Goal: Task Accomplishment & Management: Complete application form

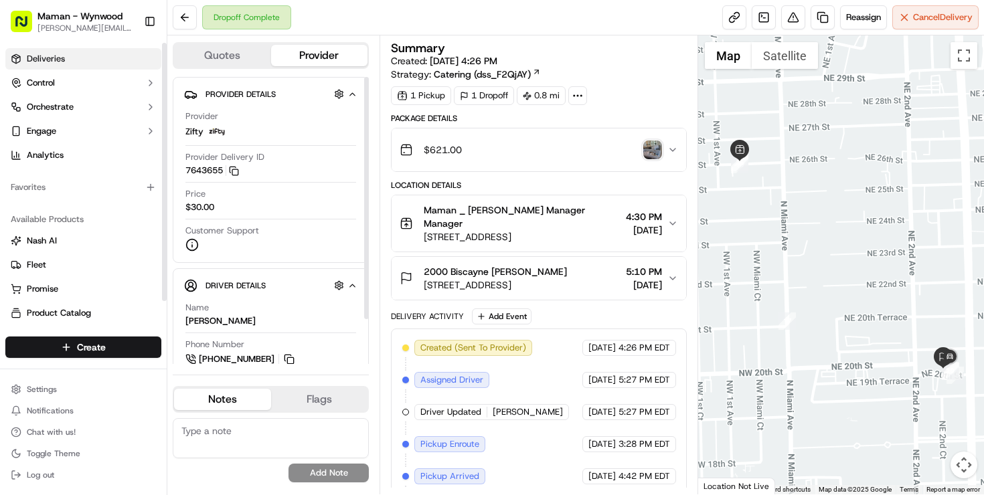
click at [61, 56] on span "Deliveries" at bounding box center [46, 59] width 38 height 12
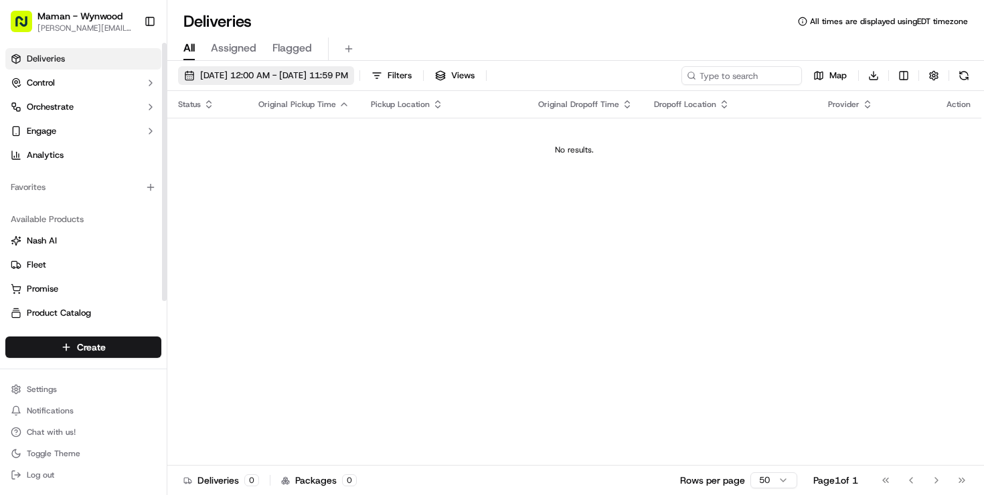
click at [281, 84] on button "[DATE] 12:00 AM - [DATE] 11:59 PM" at bounding box center [266, 75] width 176 height 19
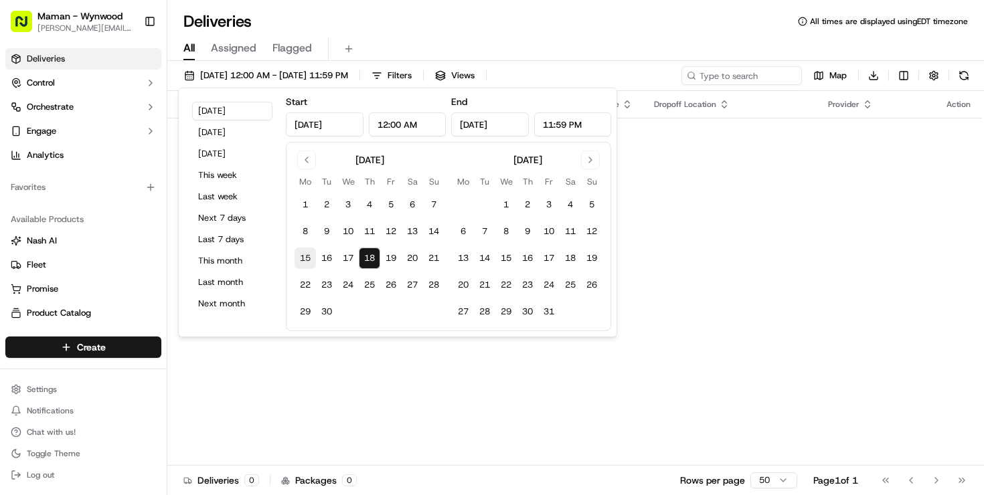
click at [305, 260] on button "15" at bounding box center [305, 258] width 21 height 21
type input "[DATE]"
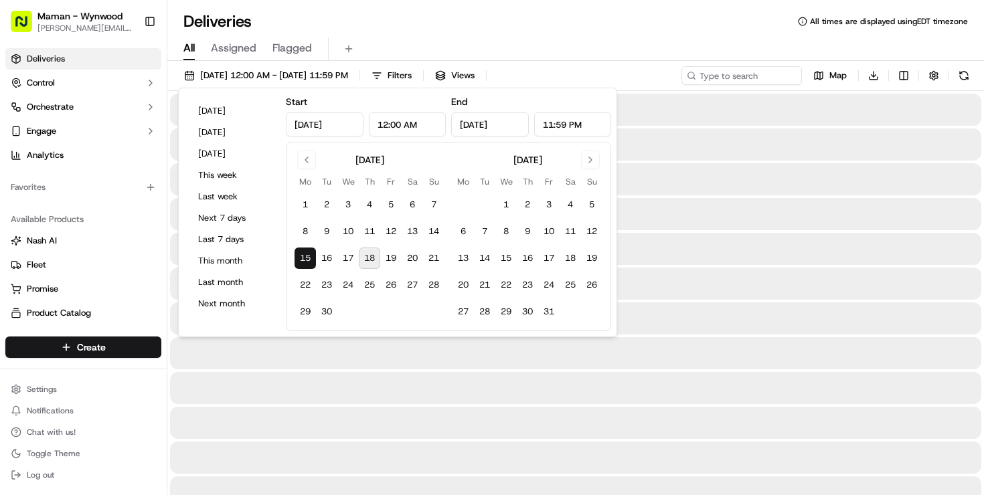
click at [305, 260] on button "15" at bounding box center [305, 258] width 21 height 21
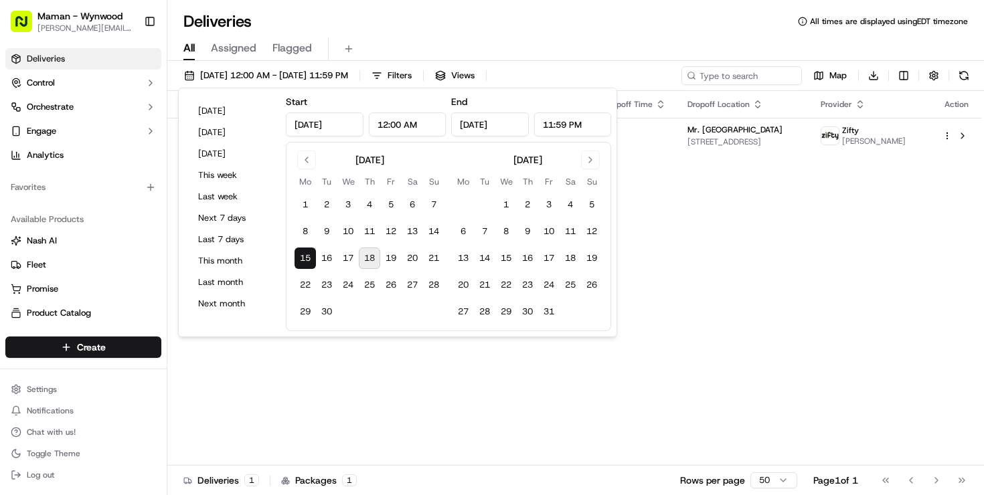
click at [635, 71] on div "[DATE] 12:00 AM - [DATE] 11:59 PM Filters Views Map Download" at bounding box center [575, 78] width 817 height 25
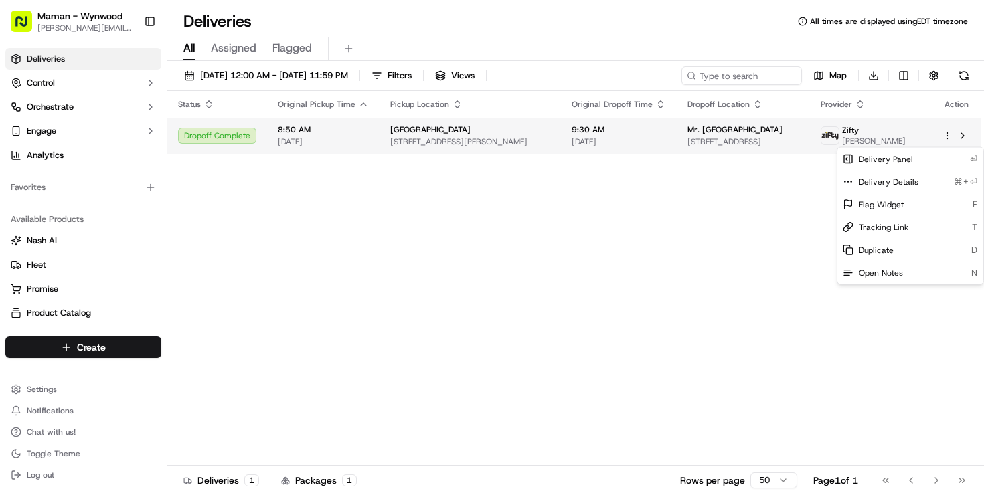
click at [947, 143] on html "Maman - Wynwood [EMAIL_ADDRESS][DOMAIN_NAME] Toggle Sidebar Deliveries Control …" at bounding box center [492, 247] width 984 height 495
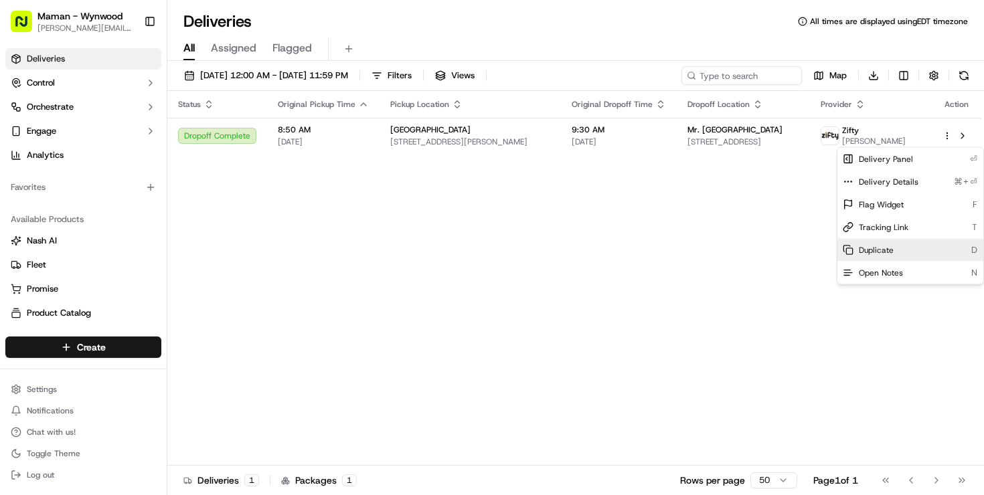
click at [881, 244] on div "Duplicate D" at bounding box center [911, 250] width 146 height 23
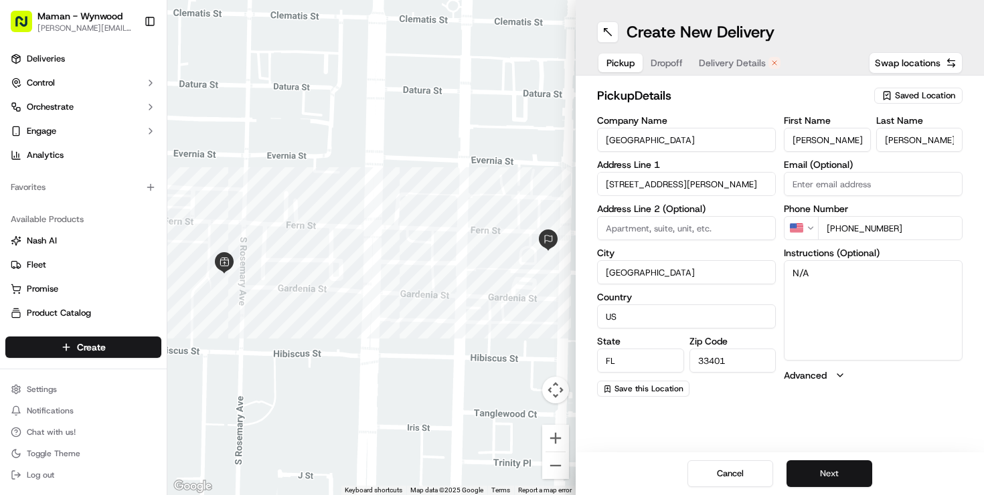
click at [831, 470] on button "Next" at bounding box center [830, 474] width 86 height 27
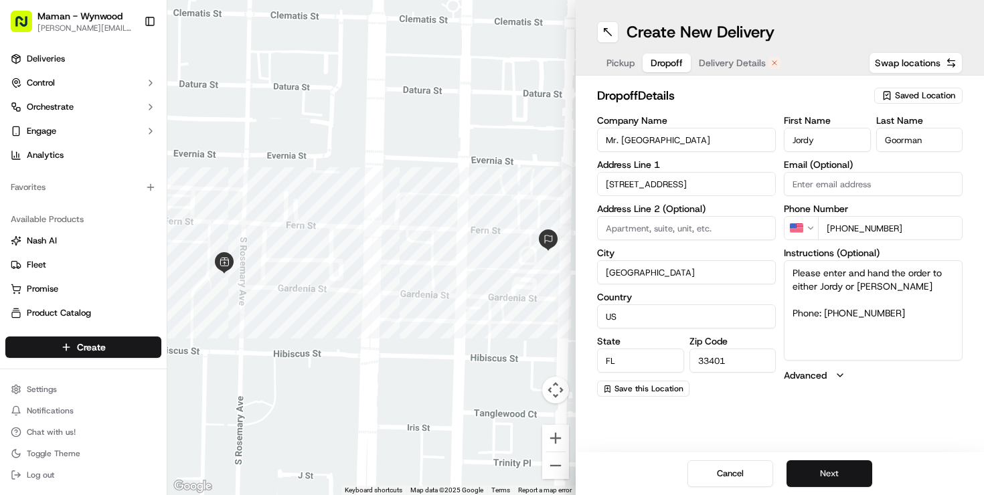
click at [831, 473] on button "Next" at bounding box center [830, 474] width 86 height 27
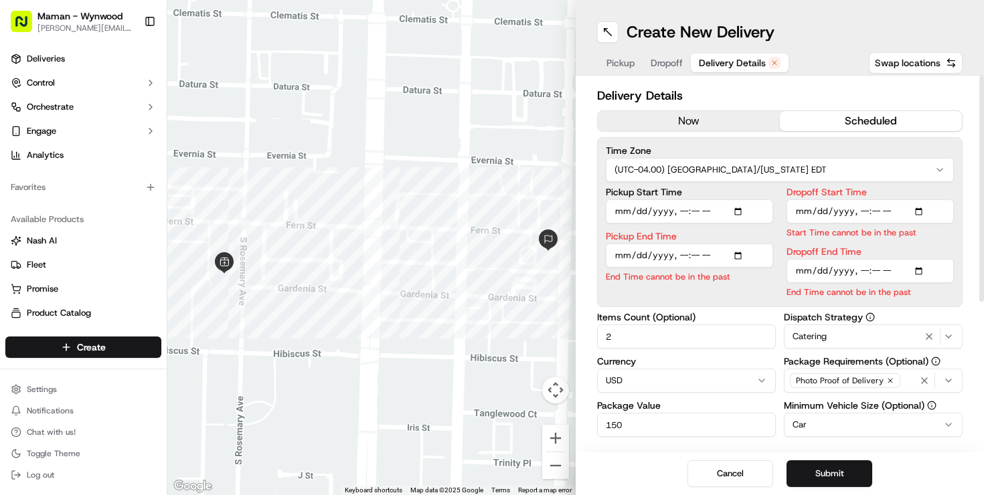
click at [745, 215] on input "Pickup Start Time" at bounding box center [689, 212] width 167 height 24
type input "2025-09-22T08:50"
click at [774, 207] on div "Pickup Start Time Pickup End Time End Time cannot be in the past Dropoff Start …" at bounding box center [780, 242] width 348 height 111
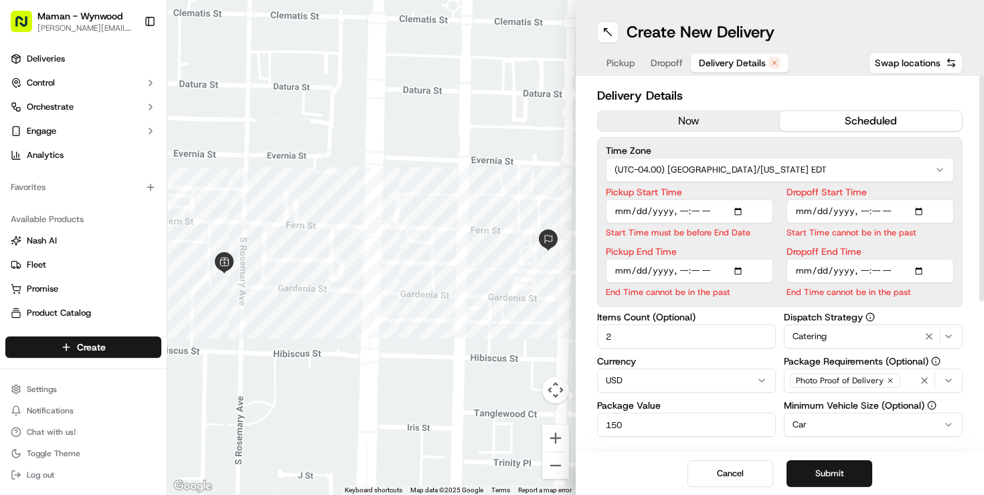
click at [747, 270] on input "Pickup End Time" at bounding box center [689, 271] width 167 height 24
type input "2025-09-22T09:00"
click at [921, 212] on input "Dropoff Start Time" at bounding box center [870, 212] width 167 height 24
type input "2025-09-22T09:10"
click at [785, 190] on div "Pickup Start Time Start Time must be before End Date Pickup End Time Dropoff St…" at bounding box center [780, 242] width 348 height 111
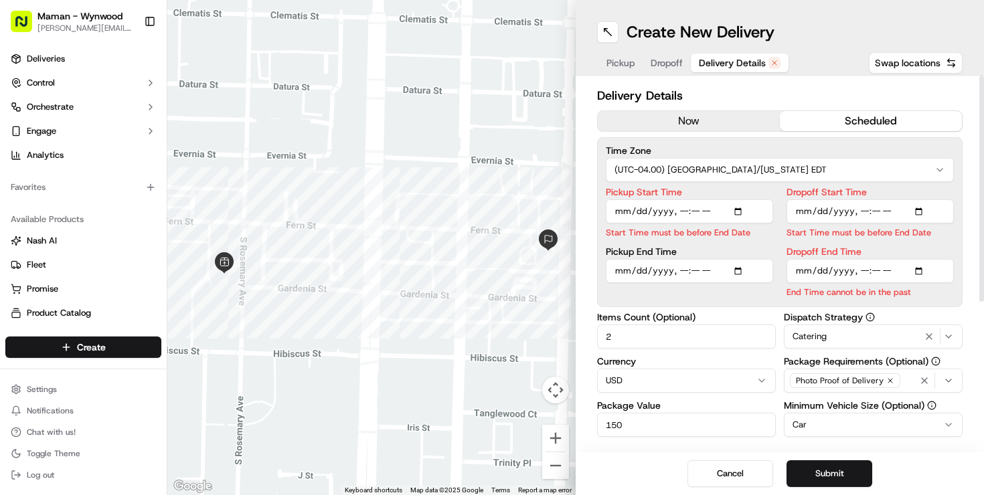
click at [931, 269] on input "Dropoff End Time" at bounding box center [870, 271] width 167 height 24
click at [923, 270] on input "Dropoff End Time" at bounding box center [870, 271] width 167 height 24
type input "2025-09-22T09:30"
click at [773, 235] on div "Pickup Start Time Start Time must be before End Date Pickup End Time Dropoff St…" at bounding box center [780, 242] width 348 height 111
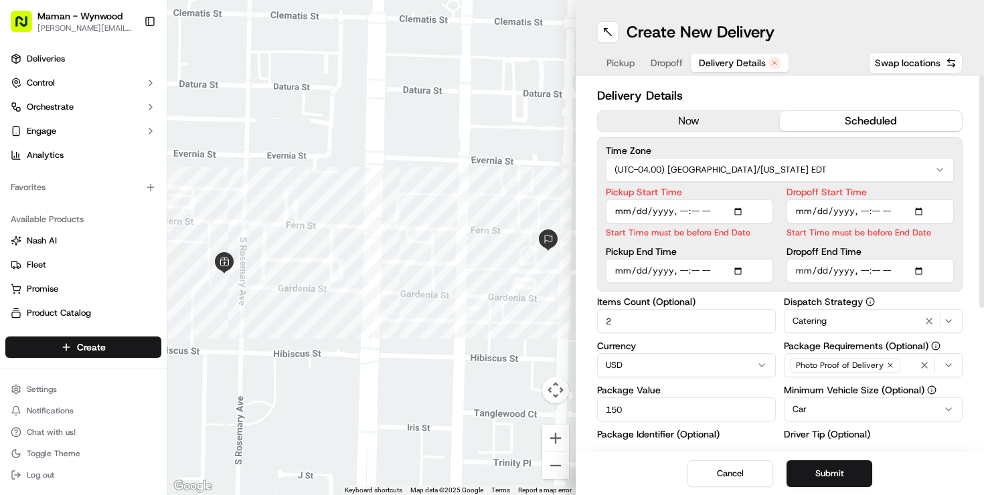
click at [805, 212] on input "Dropoff Start Time" at bounding box center [870, 212] width 167 height 24
click at [781, 232] on div "Pickup Start Time Start Time must be before End Date Pickup End Time Dropoff St…" at bounding box center [780, 235] width 348 height 96
click at [682, 216] on input "Pickup Start Time" at bounding box center [689, 212] width 167 height 24
click at [702, 181] on html "Maman - Wynwood charlotte@mamannyc.com Toggle Sidebar Deliveries Control Orches…" at bounding box center [492, 247] width 984 height 495
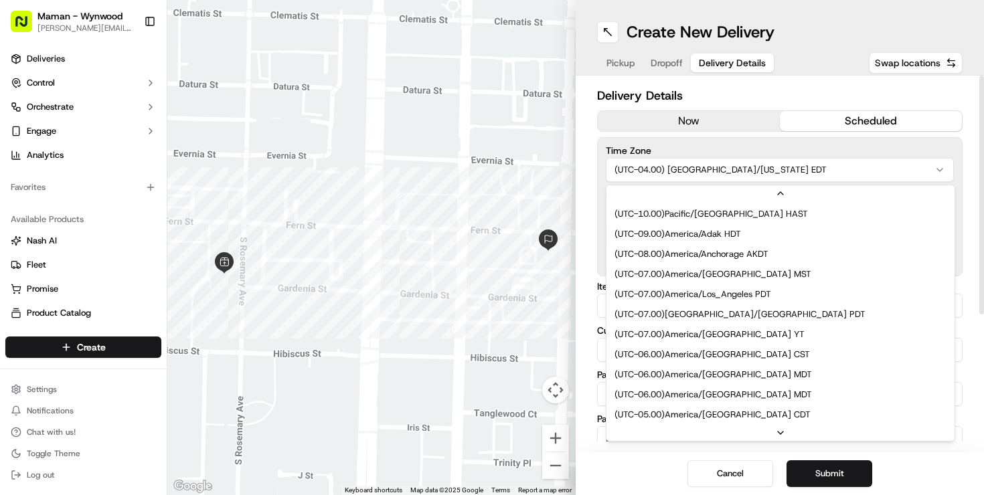
scroll to position [100, 0]
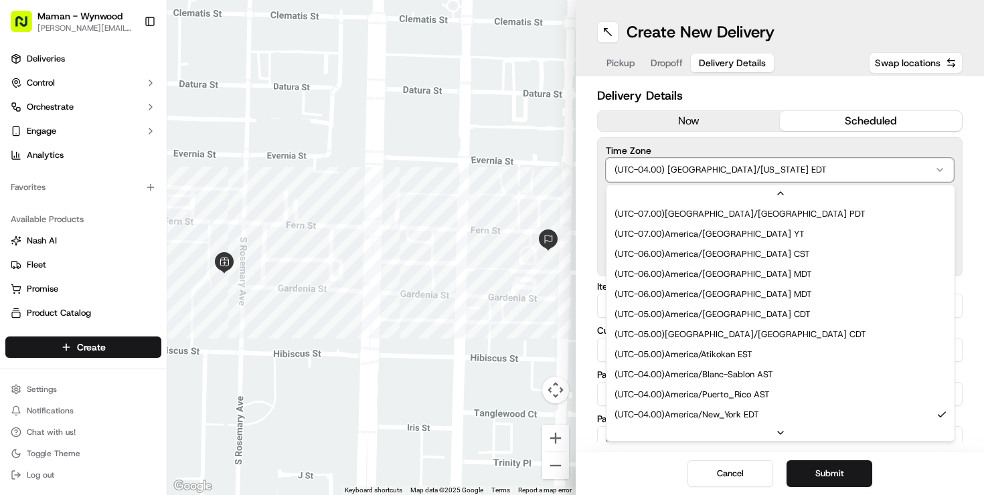
click at [732, 142] on html "Maman - Wynwood charlotte@mamannyc.com Toggle Sidebar Deliveries Control Orches…" at bounding box center [492, 247] width 984 height 495
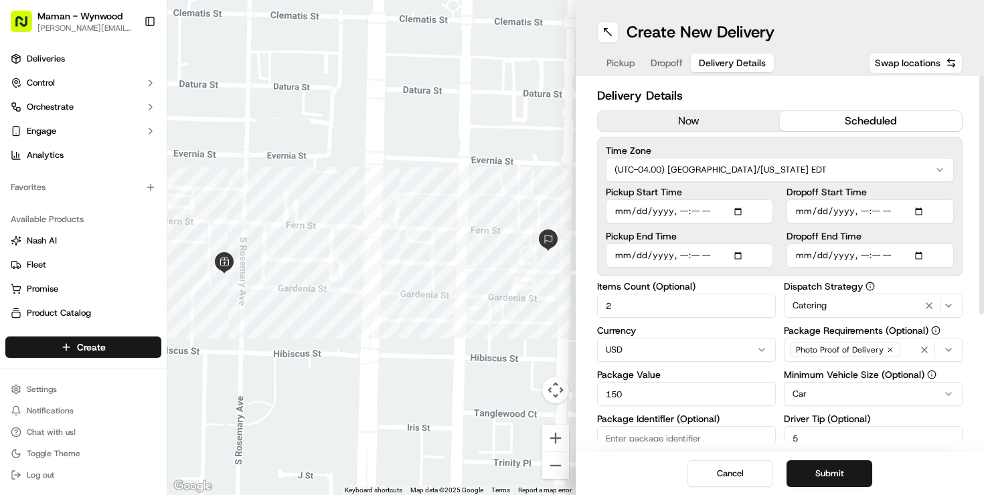
click at [807, 305] on span "Catering" at bounding box center [810, 306] width 34 height 12
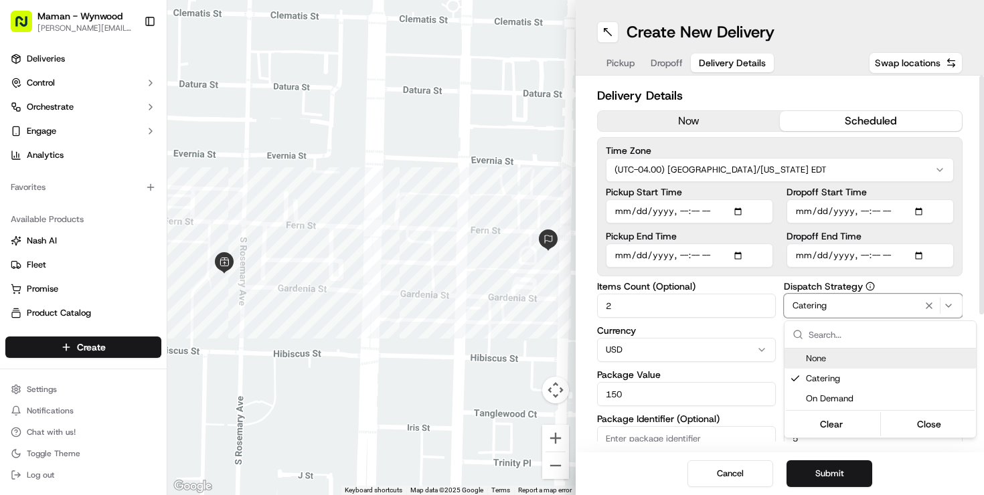
click at [771, 274] on html "Maman - Wynwood charlotte@mamannyc.com Toggle Sidebar Deliveries Control Orches…" at bounding box center [492, 247] width 984 height 495
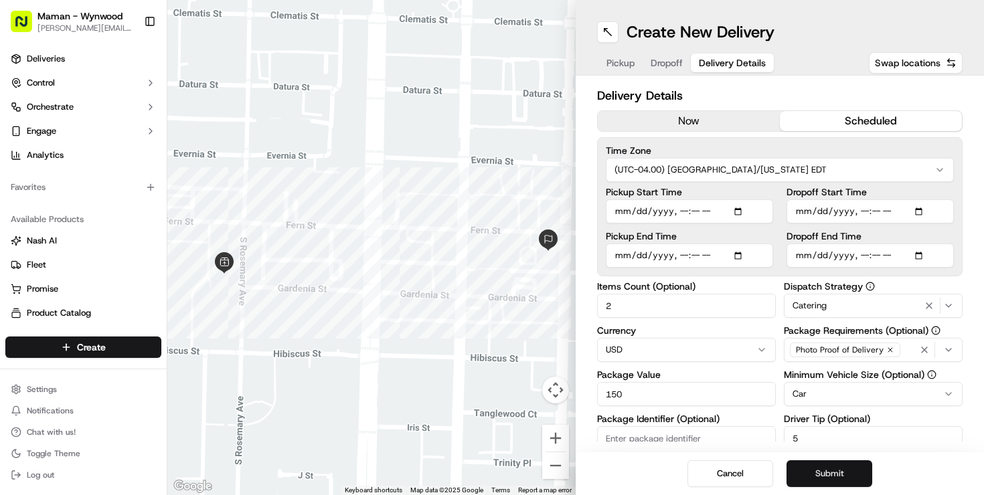
click at [817, 472] on button "Submit" at bounding box center [830, 474] width 86 height 27
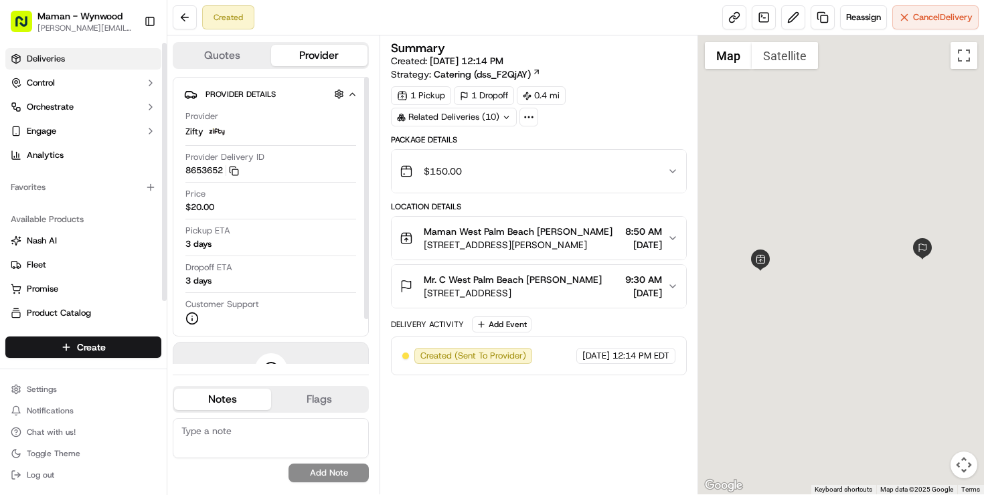
click at [59, 56] on span "Deliveries" at bounding box center [46, 59] width 38 height 12
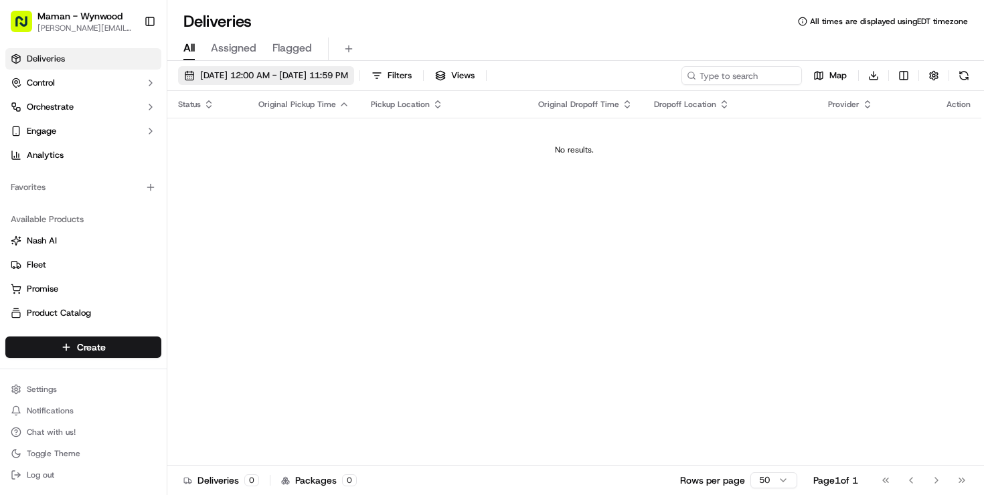
click at [243, 80] on span "[DATE] 12:00 AM - [DATE] 11:59 PM" at bounding box center [274, 76] width 148 height 12
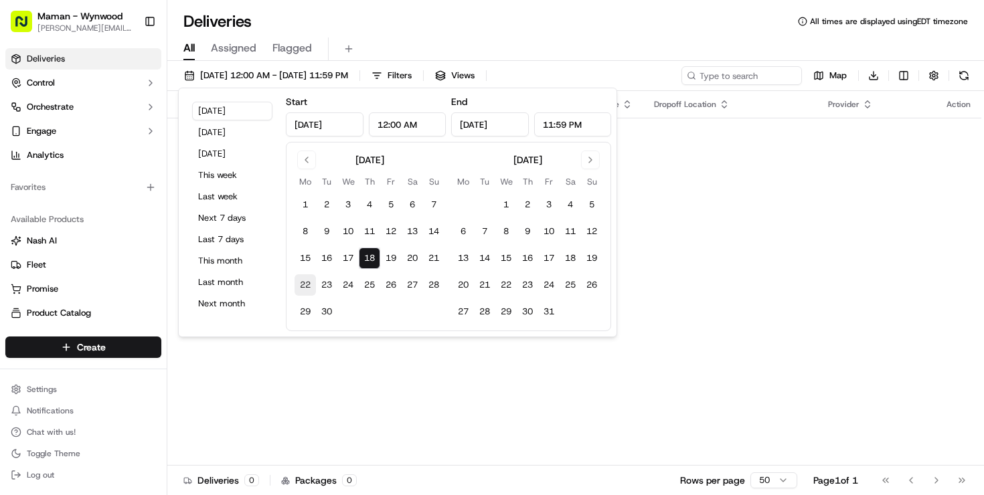
click at [301, 285] on button "22" at bounding box center [305, 285] width 21 height 21
type input "Sep 22, 2025"
click at [351, 258] on button "17" at bounding box center [347, 258] width 21 height 21
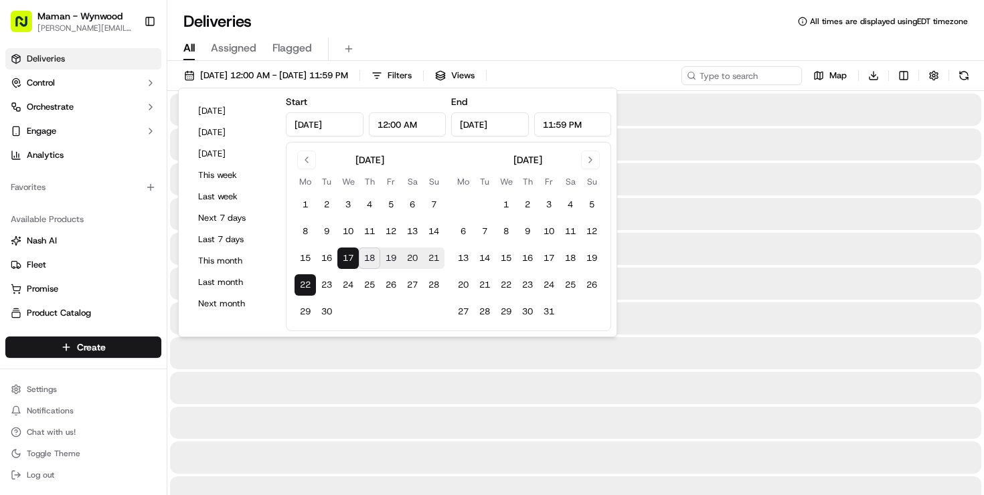
type input "Sep 17, 2025"
click at [351, 258] on button "17" at bounding box center [347, 258] width 21 height 21
type input "Sep 17, 2025"
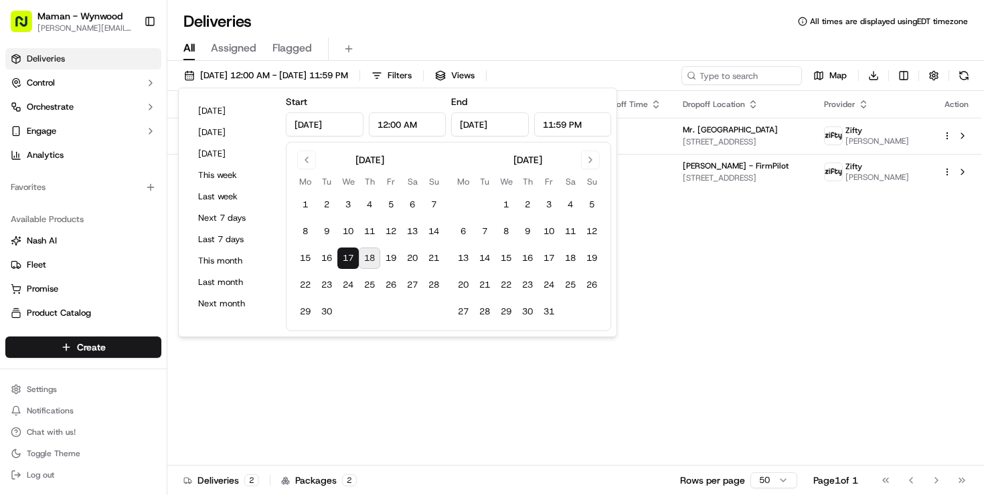
click at [607, 56] on div "All Assigned Flagged" at bounding box center [575, 48] width 817 height 23
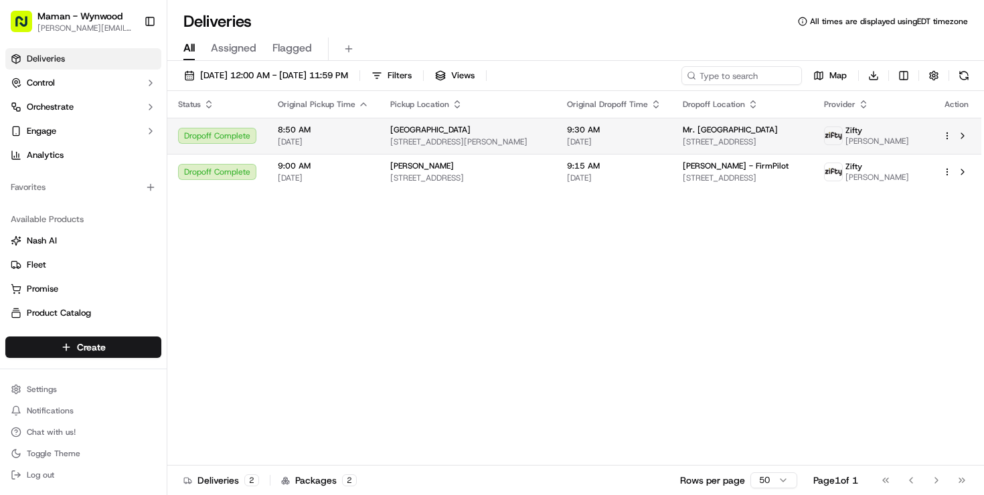
click at [947, 141] on html "Maman - Wynwood charlotte@mamannyc.com Toggle Sidebar Deliveries Control Orches…" at bounding box center [492, 247] width 984 height 495
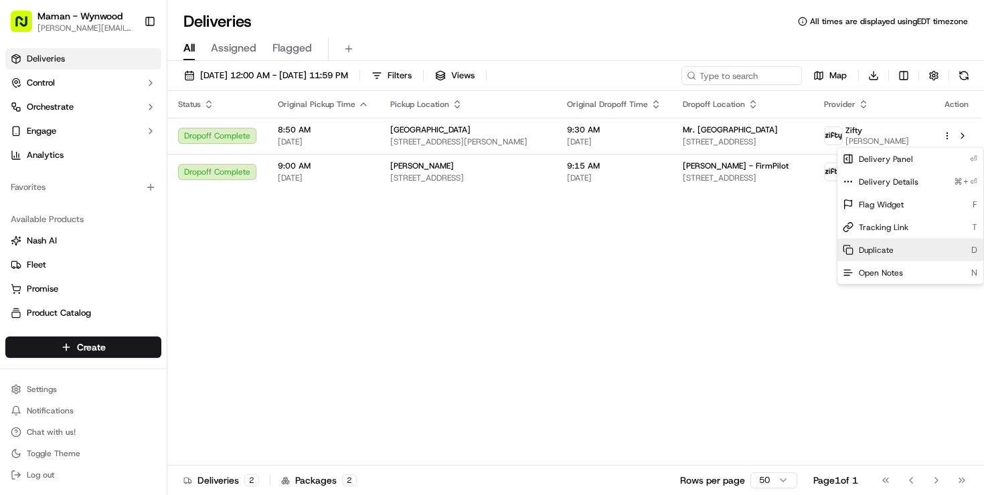
click at [868, 248] on span "Duplicate" at bounding box center [876, 250] width 35 height 11
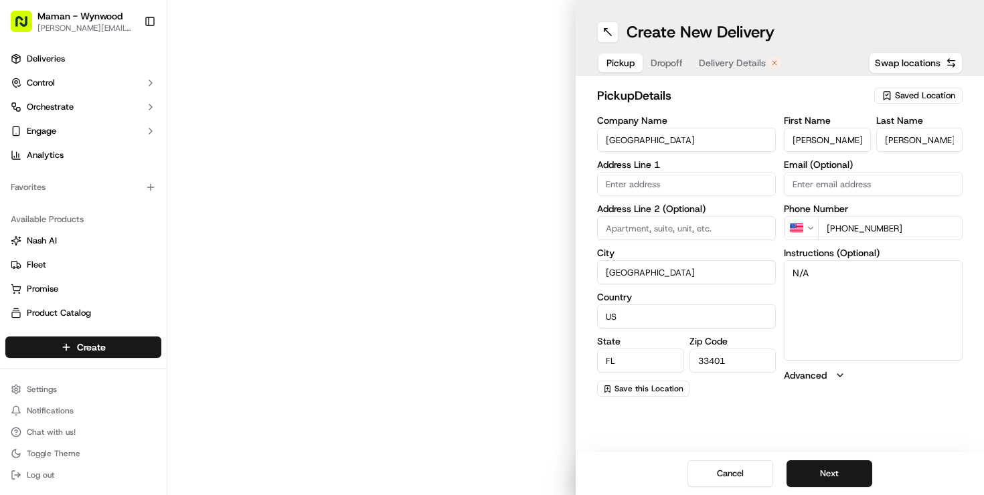
type input "[STREET_ADDRESS][PERSON_NAME]"
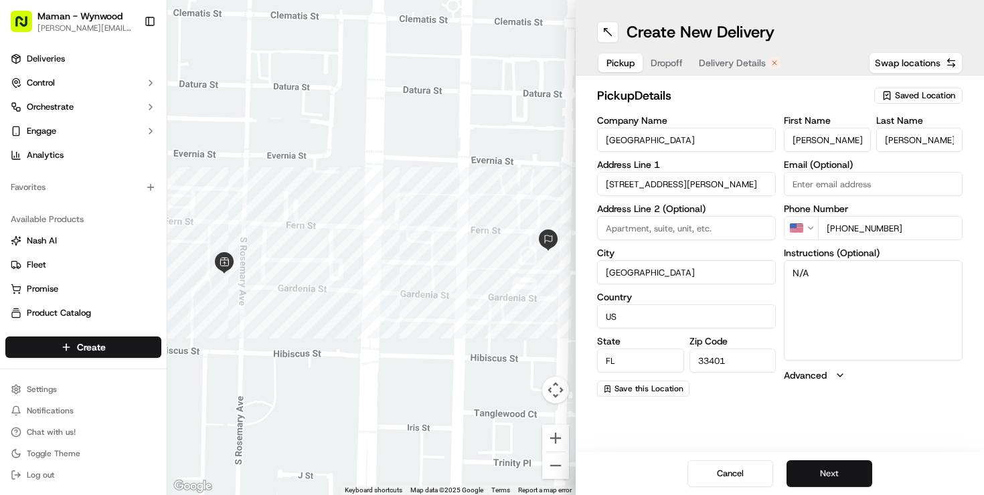
click at [837, 464] on button "Next" at bounding box center [830, 474] width 86 height 27
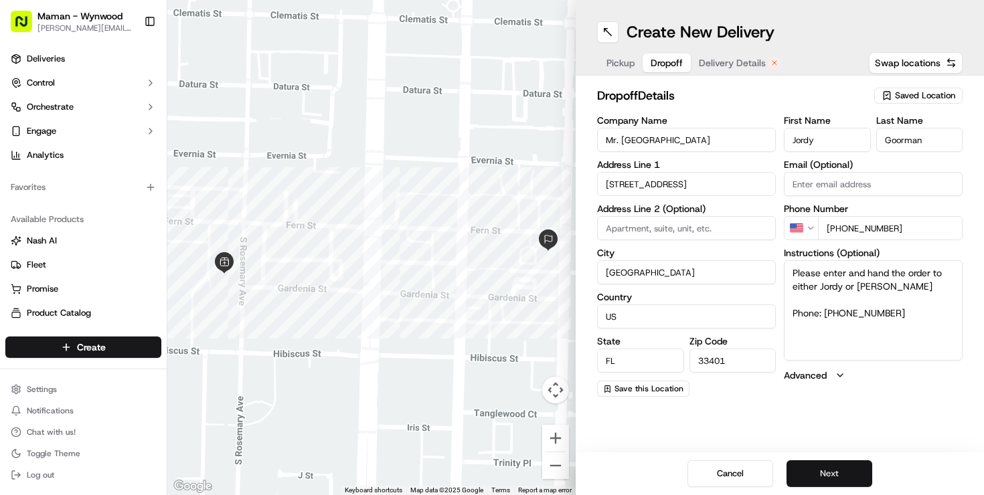
click at [834, 472] on button "Next" at bounding box center [830, 474] width 86 height 27
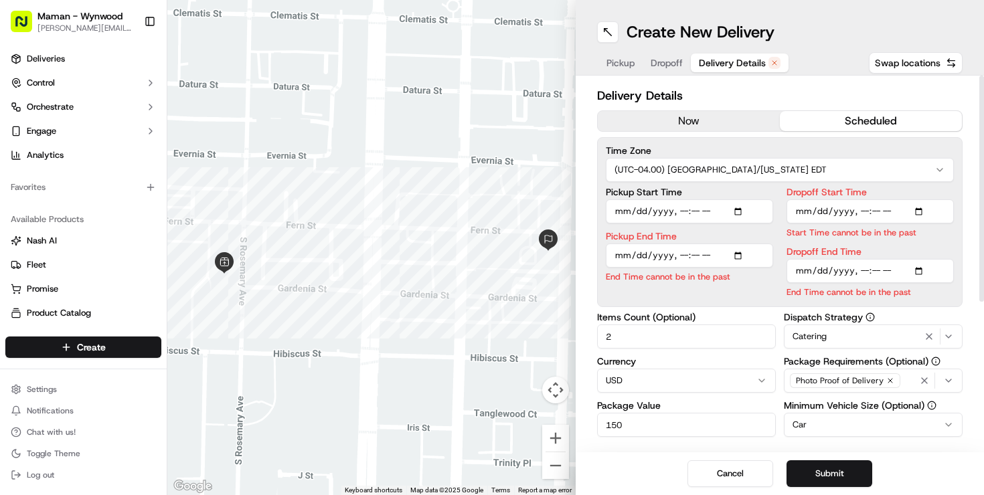
click at [742, 216] on input "Pickup Start Time" at bounding box center [689, 212] width 167 height 24
type input "2025-09-24T08:50"
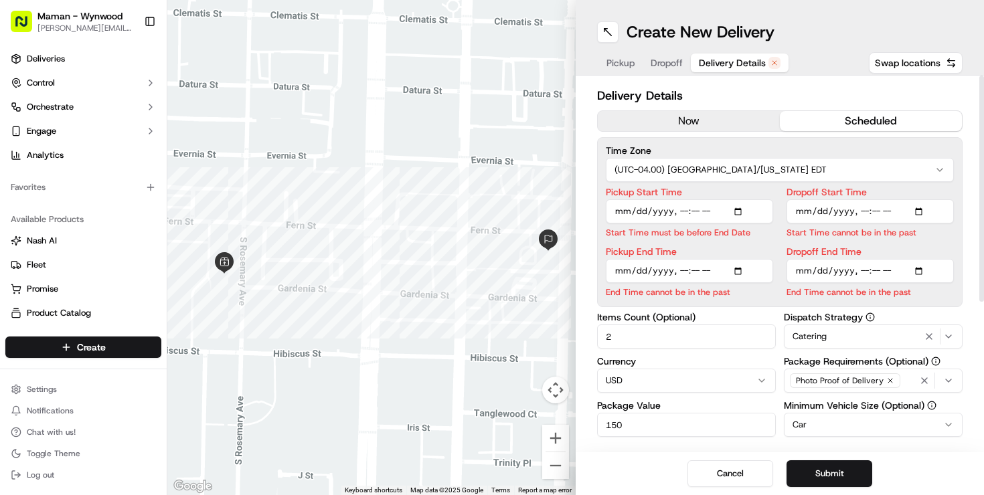
click at [782, 202] on div "Pickup Start Time Start Time must be before End Date Pickup End Time End Time c…" at bounding box center [780, 242] width 348 height 111
click at [740, 272] on input "Pickup End Time" at bounding box center [689, 271] width 167 height 24
type input "2025-09-24T09:00"
click at [919, 208] on input "Dropoff Start Time" at bounding box center [870, 212] width 167 height 24
type input "2025-09-24T09:10"
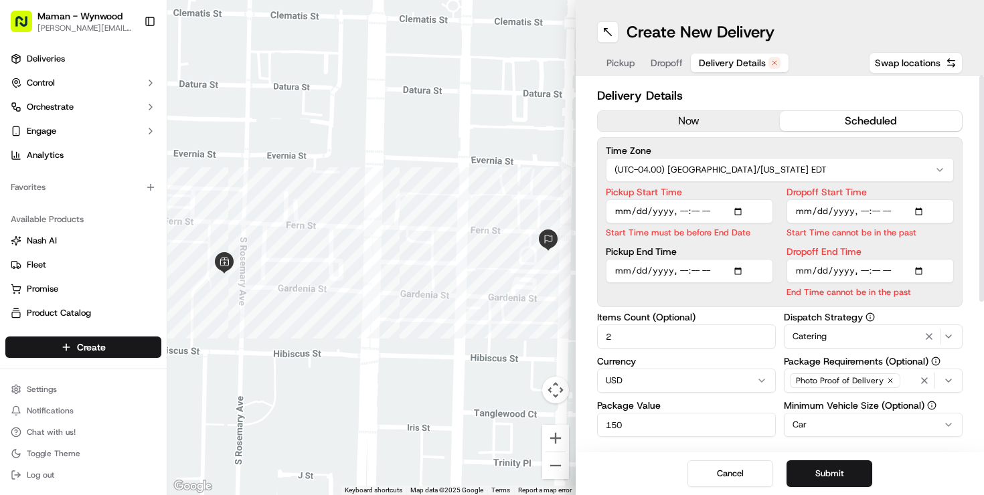
click at [778, 197] on div "Pickup Start Time Start Time must be before End Date Pickup End Time Dropoff St…" at bounding box center [780, 242] width 348 height 111
click at [924, 268] on input "Dropoff End Time" at bounding box center [870, 271] width 167 height 24
type input "2025-09-24T09:30"
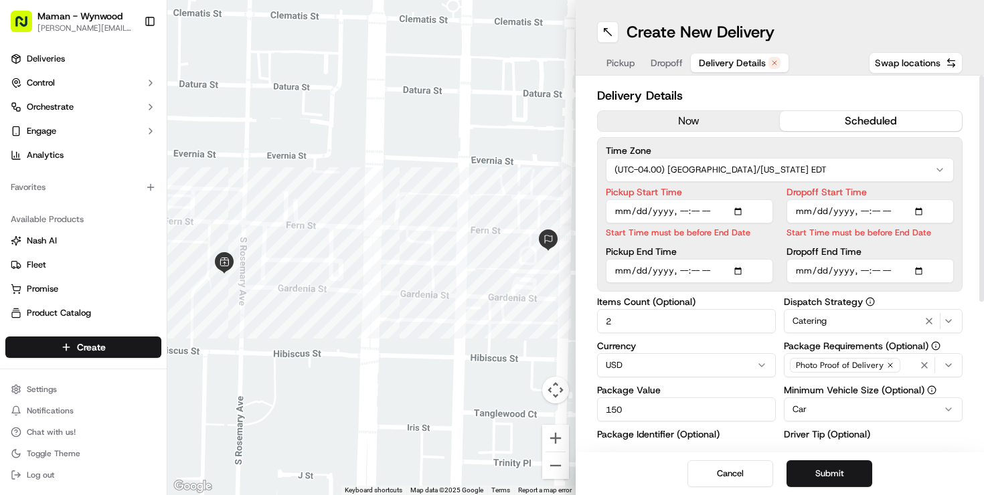
click at [781, 234] on div "Pickup Start Time Start Time must be before End Date Pickup End Time Dropoff St…" at bounding box center [780, 235] width 348 height 96
click at [702, 214] on input "Pickup Start Time" at bounding box center [689, 212] width 167 height 24
click at [716, 186] on div "Time Zone (UTC-04.00) America/New York EDT Pickup Start Time Start Time must be…" at bounding box center [780, 214] width 366 height 155
click at [819, 204] on input "Dropoff Start Time" at bounding box center [870, 212] width 167 height 24
click at [759, 200] on input "Pickup Start Time" at bounding box center [689, 212] width 167 height 24
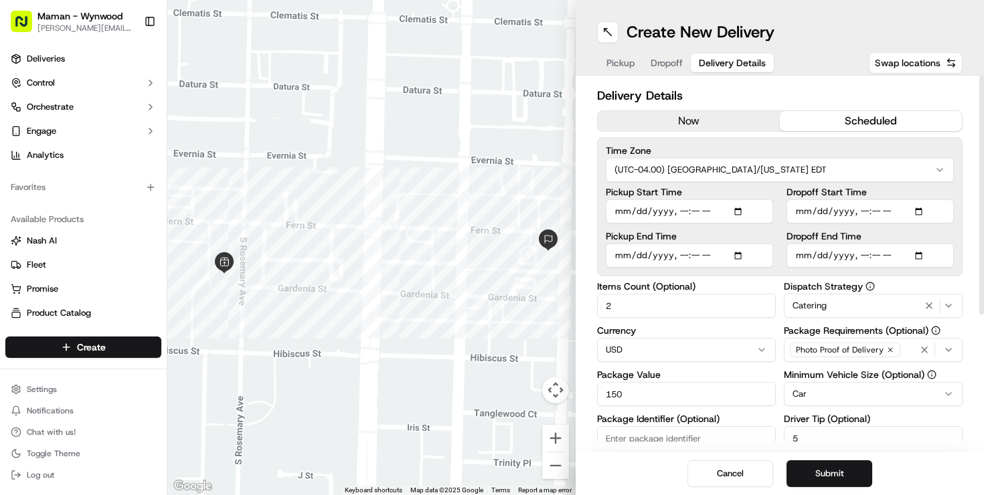
click at [768, 192] on label "Pickup Start Time" at bounding box center [689, 191] width 167 height 9
click at [768, 200] on input "Pickup Start Time" at bounding box center [689, 212] width 167 height 24
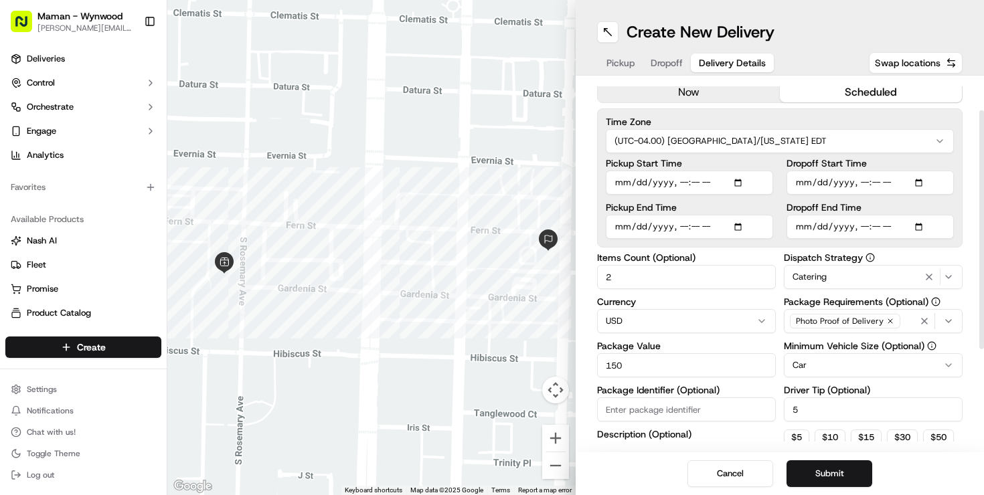
scroll to position [52, 0]
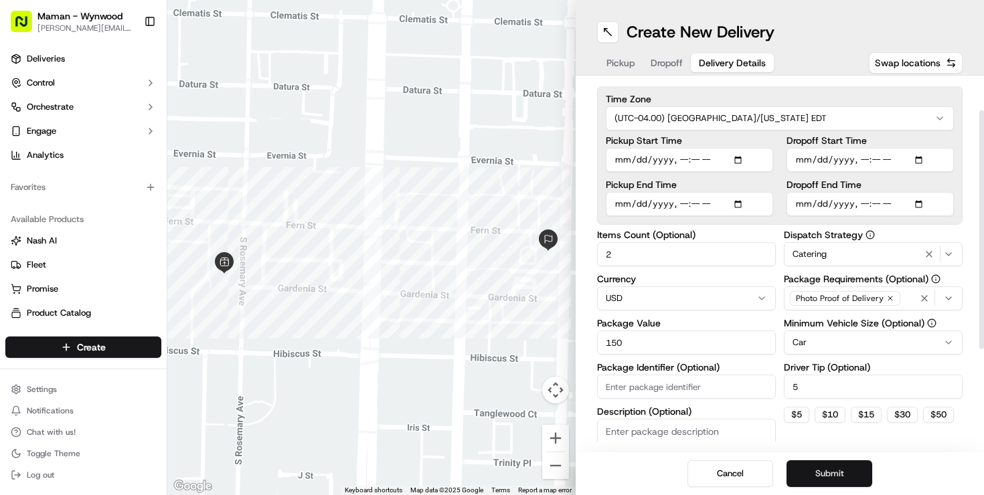
click at [824, 473] on button "Submit" at bounding box center [830, 474] width 86 height 27
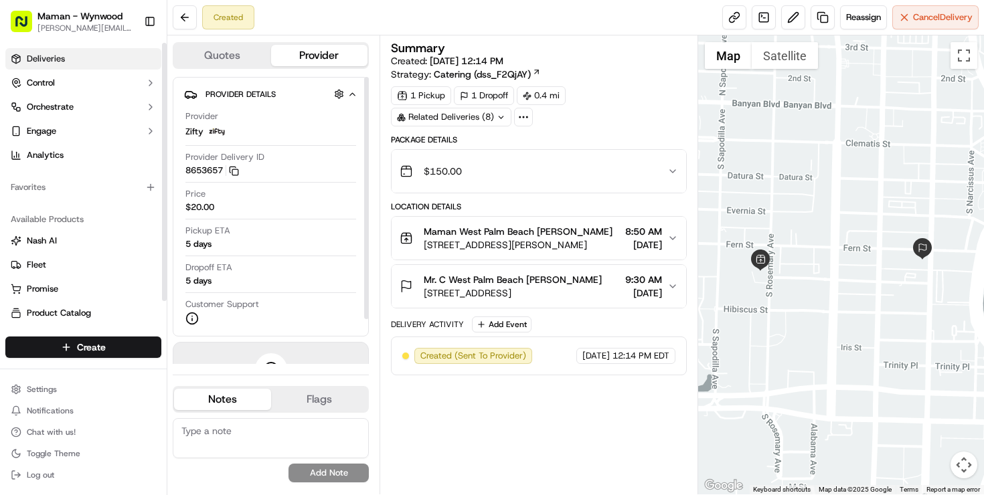
click at [59, 66] on link "Deliveries" at bounding box center [83, 58] width 156 height 21
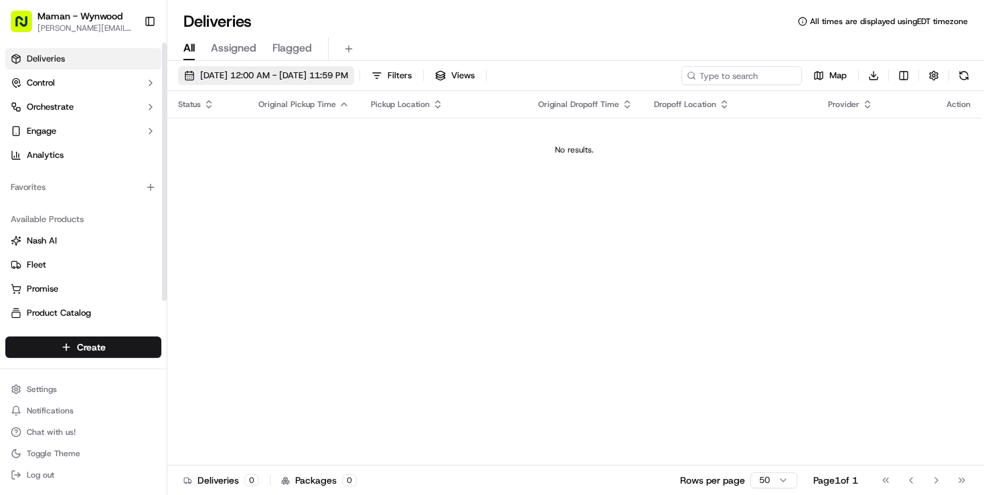
click at [281, 84] on button "[DATE] 12:00 AM - [DATE] 11:59 PM" at bounding box center [266, 75] width 176 height 19
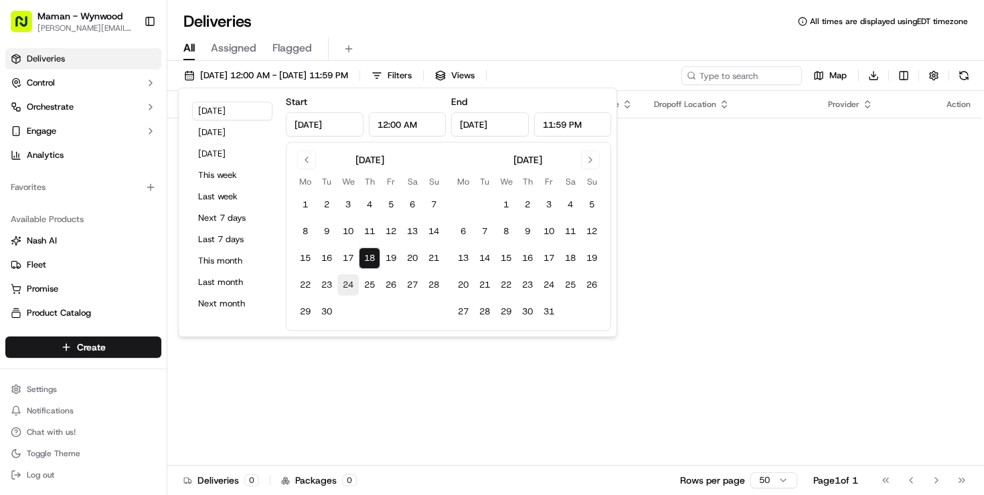
click at [348, 283] on button "24" at bounding box center [347, 285] width 21 height 21
type input "Sep 24, 2025"
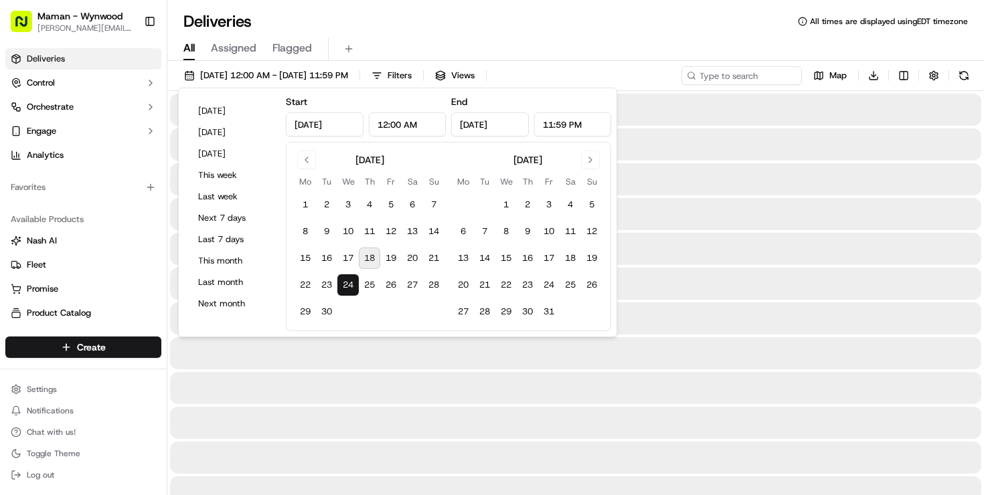
click at [348, 283] on button "24" at bounding box center [347, 285] width 21 height 21
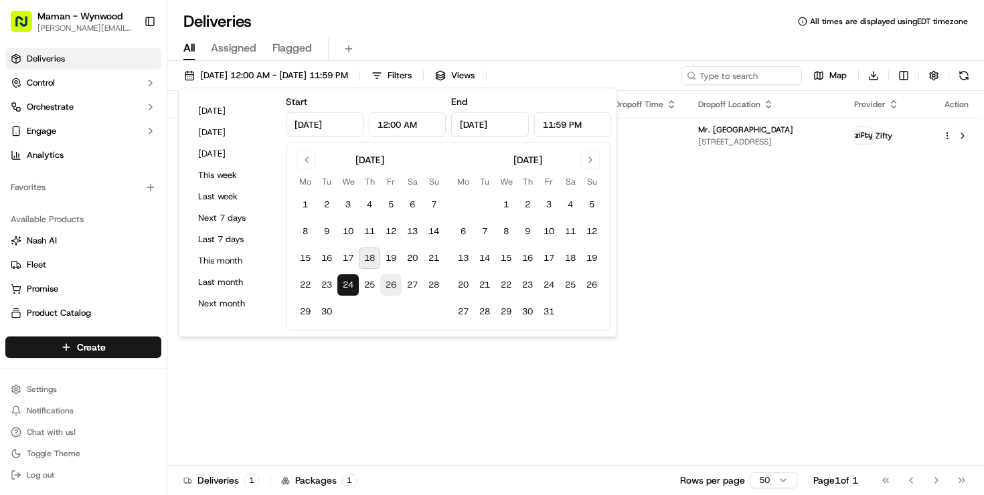
click at [388, 287] on button "26" at bounding box center [390, 285] width 21 height 21
type input "Sep 26, 2025"
click at [388, 287] on button "26" at bounding box center [390, 285] width 21 height 21
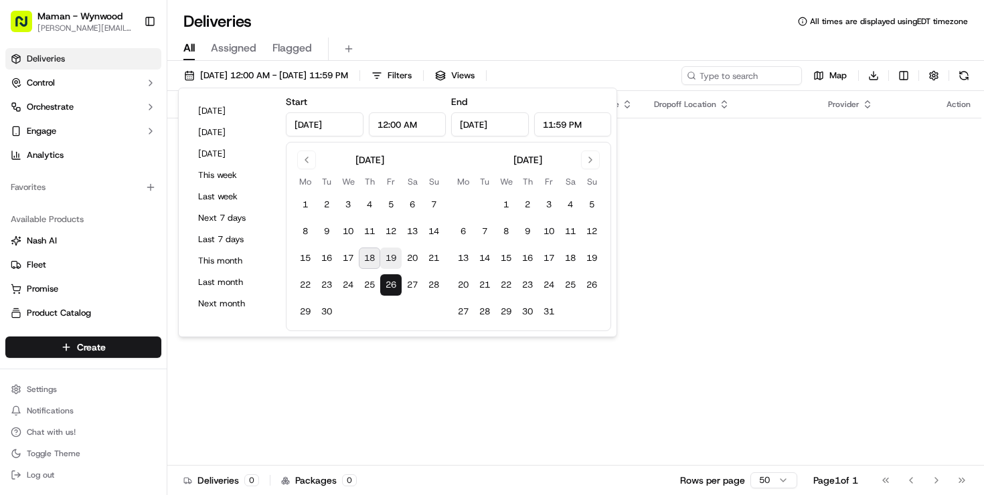
click at [391, 263] on button "19" at bounding box center [390, 258] width 21 height 21
type input "Sep 19, 2025"
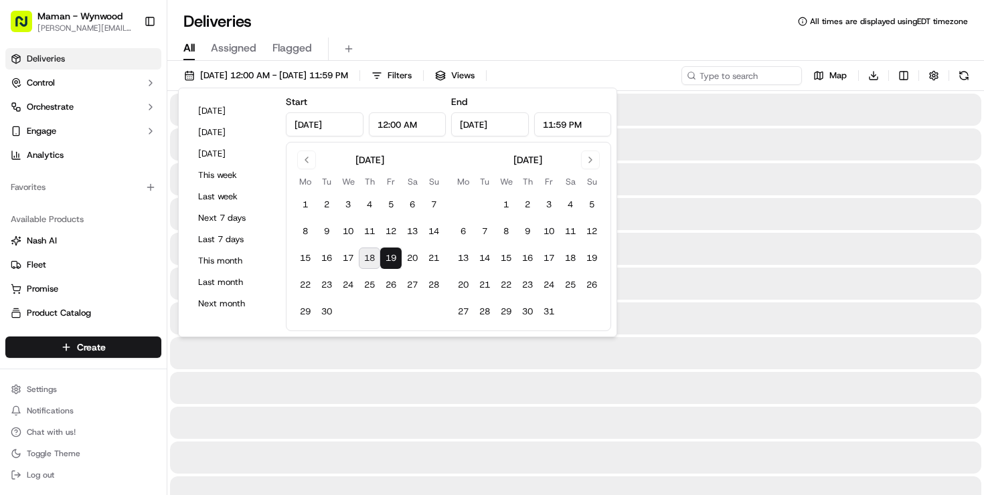
click at [391, 263] on button "19" at bounding box center [390, 258] width 21 height 21
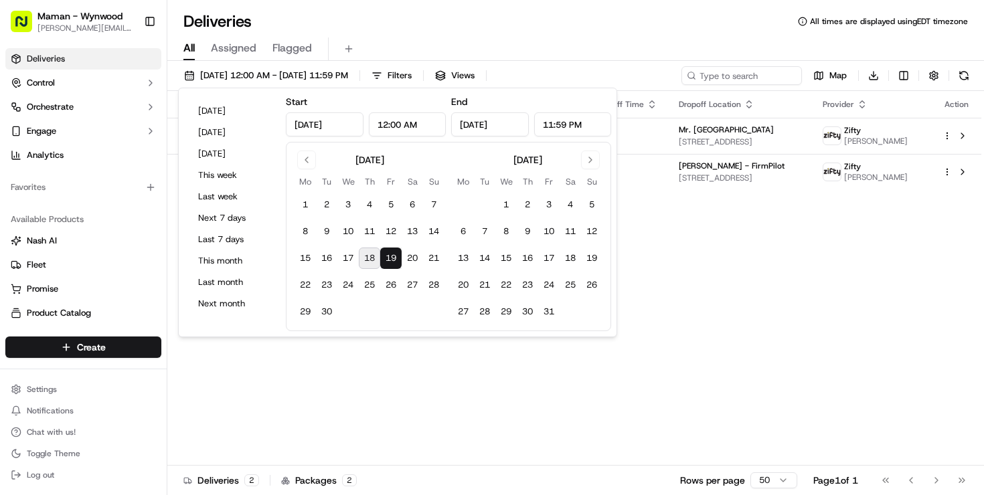
click at [640, 56] on div "All Assigned Flagged" at bounding box center [575, 48] width 817 height 23
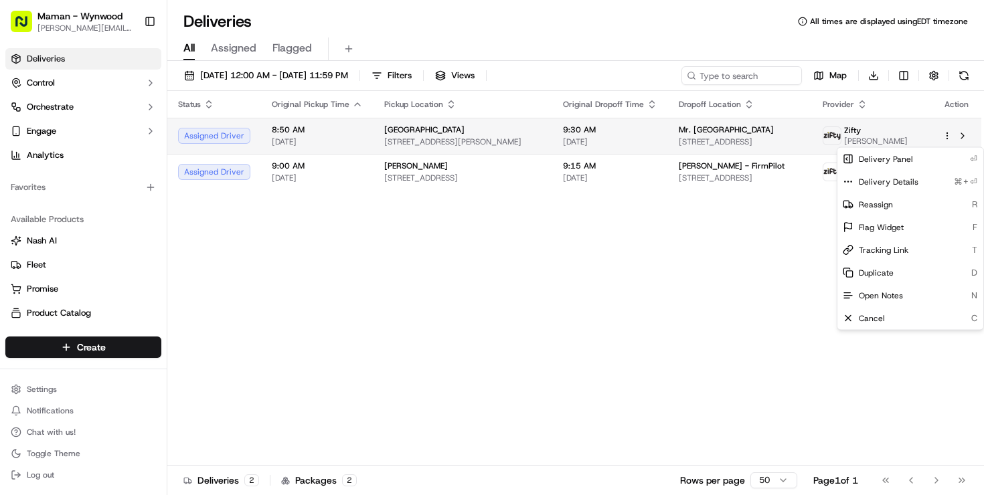
click at [944, 140] on html "Maman - Wynwood charlotte@mamannyc.com Toggle Sidebar Deliveries Control Orches…" at bounding box center [492, 247] width 984 height 495
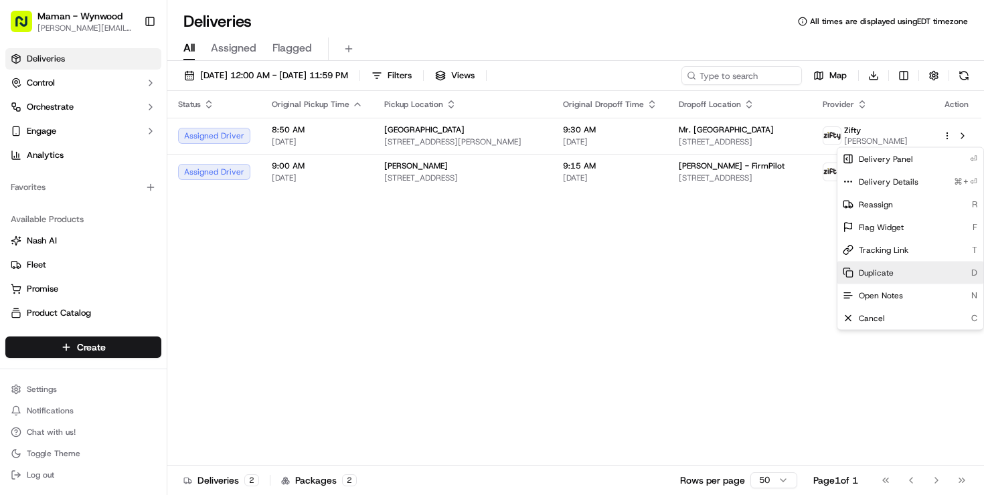
click at [871, 271] on span "Duplicate" at bounding box center [876, 273] width 35 height 11
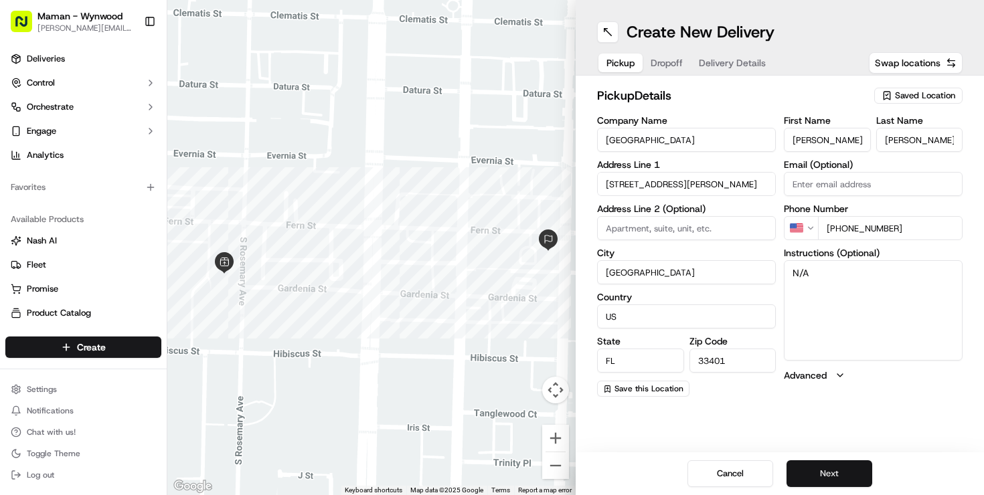
click at [816, 471] on button "Next" at bounding box center [830, 474] width 86 height 27
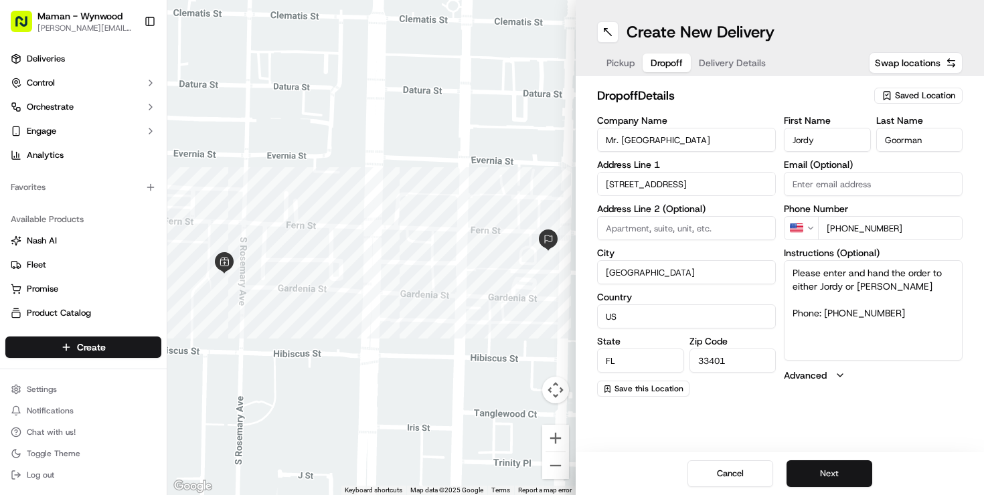
click at [834, 471] on button "Next" at bounding box center [830, 474] width 86 height 27
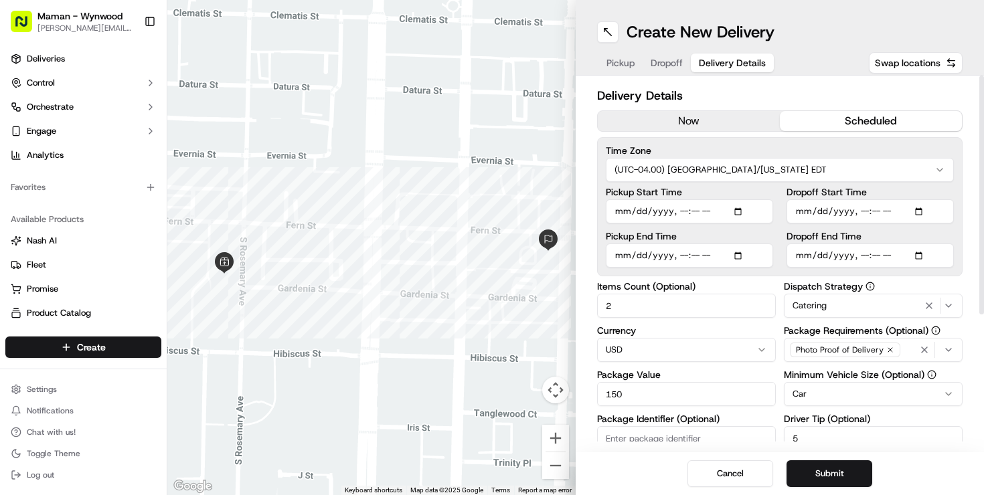
click at [745, 214] on input "Pickup Start Time" at bounding box center [689, 212] width 167 height 24
type input "2025-09-26T08:50"
click at [773, 192] on div "Pickup Start Time Pickup End Time Dropoff Start Time Dropoff End Time" at bounding box center [780, 227] width 348 height 80
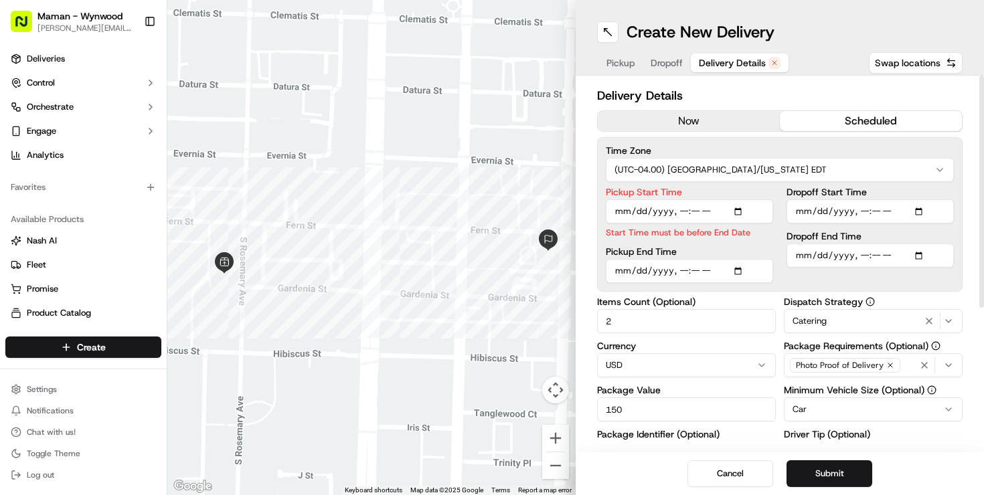
click at [747, 264] on input "Pickup End Time" at bounding box center [689, 271] width 167 height 24
click at [747, 269] on input "Pickup End Time" at bounding box center [689, 271] width 167 height 24
type input "2025-09-26T09:00"
click at [773, 242] on div "Pickup Start Time Start Time must be before End Date Pickup End Time" at bounding box center [689, 235] width 167 height 96
click at [925, 210] on input "Dropoff Start Time" at bounding box center [870, 212] width 167 height 24
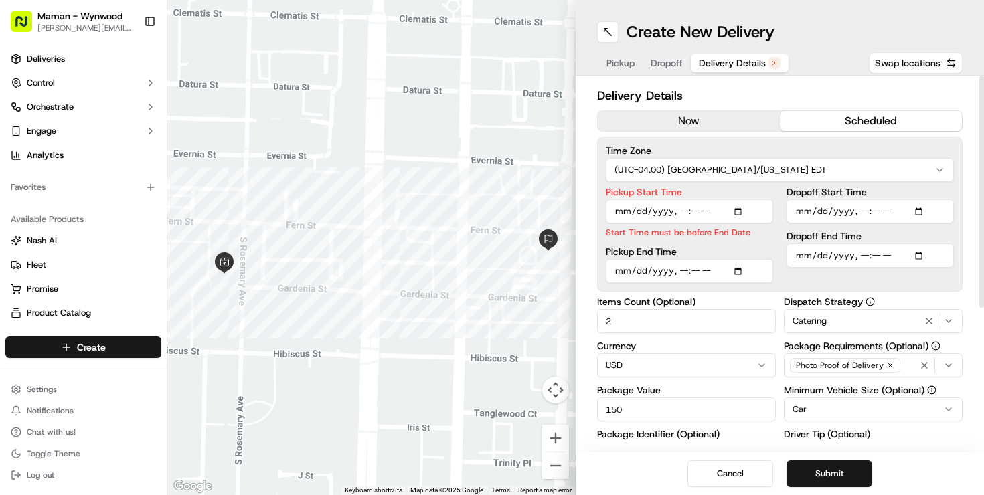
type input "2025-09-26T09:10"
click at [775, 216] on div "Pickup Start Time Start Time must be before End Date Pickup End Time Dropoff St…" at bounding box center [780, 235] width 348 height 96
click at [923, 270] on input "Dropoff End Time" at bounding box center [870, 271] width 167 height 24
type input "2025-09-26T09:30"
click at [777, 243] on div "Pickup Start Time Start Time must be before End Date Pickup End Time Dropoff St…" at bounding box center [780, 235] width 348 height 96
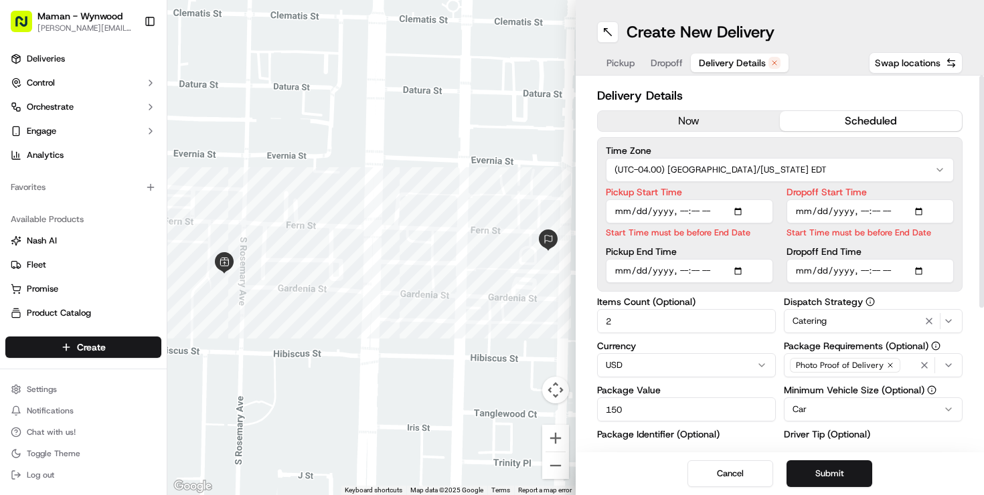
click at [703, 218] on input "Pickup Start Time" at bounding box center [689, 212] width 167 height 24
click at [728, 193] on label "Pickup Start Time" at bounding box center [689, 191] width 167 height 9
click at [728, 200] on input "Pickup Start Time" at bounding box center [689, 212] width 167 height 24
click at [812, 215] on input "Dropoff Start Time" at bounding box center [870, 212] width 167 height 24
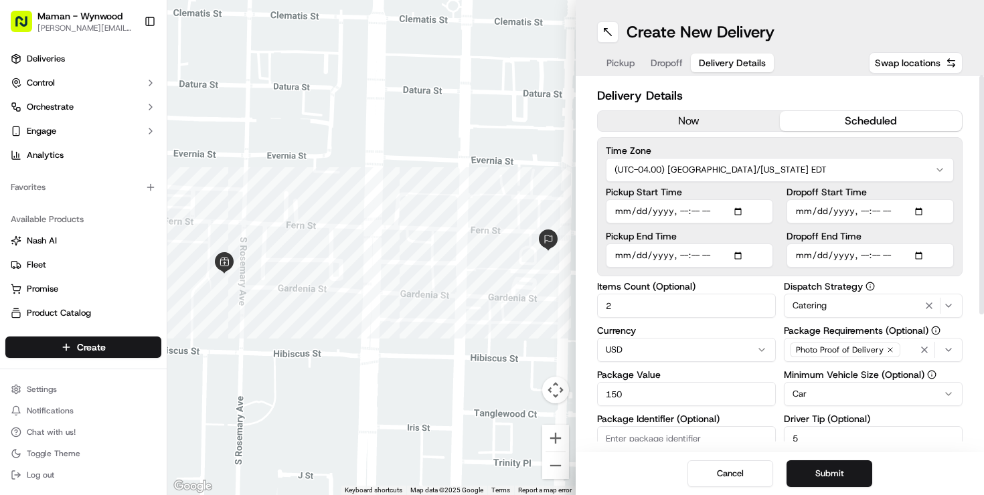
click at [779, 198] on div "Pickup Start Time Pickup End Time Dropoff Start Time Dropoff End Time" at bounding box center [780, 227] width 348 height 80
click at [830, 475] on button "Submit" at bounding box center [830, 474] width 86 height 27
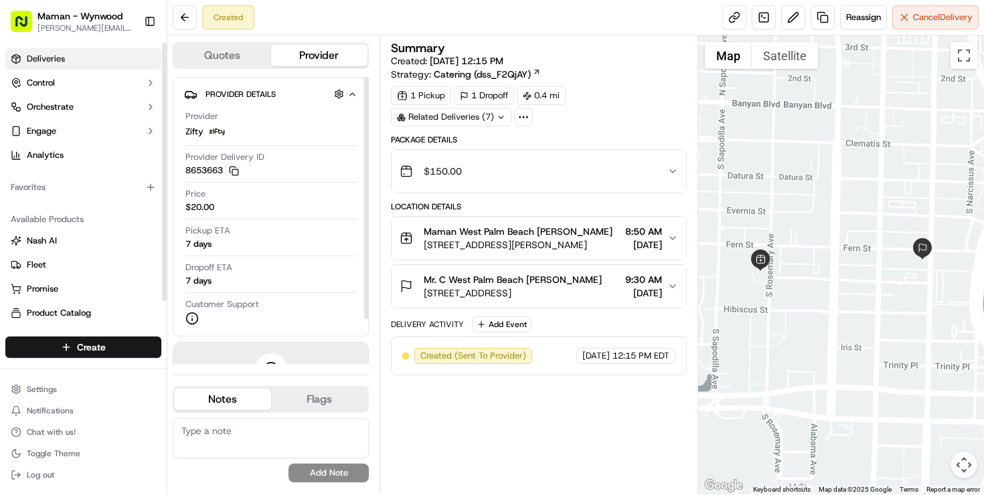
click at [42, 64] on span "Deliveries" at bounding box center [46, 59] width 38 height 12
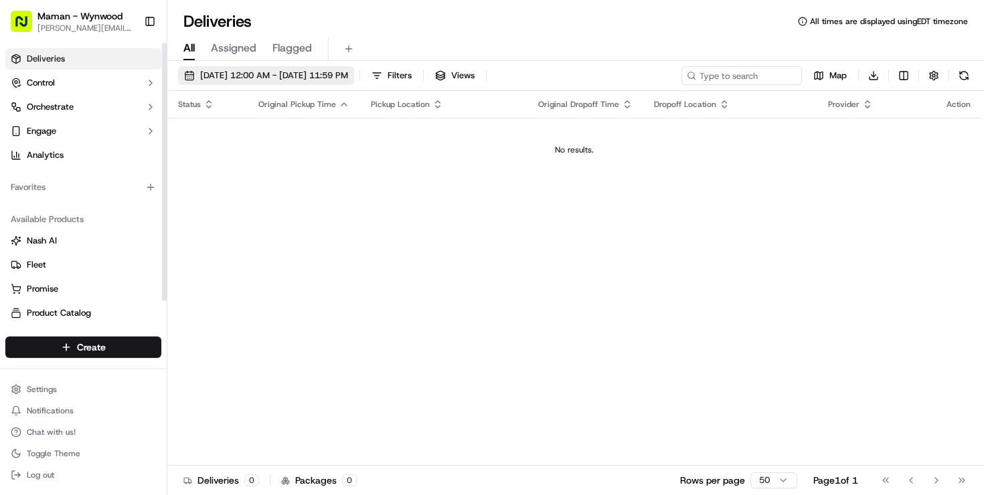
click at [245, 74] on span "[DATE] 12:00 AM - [DATE] 11:59 PM" at bounding box center [274, 76] width 148 height 12
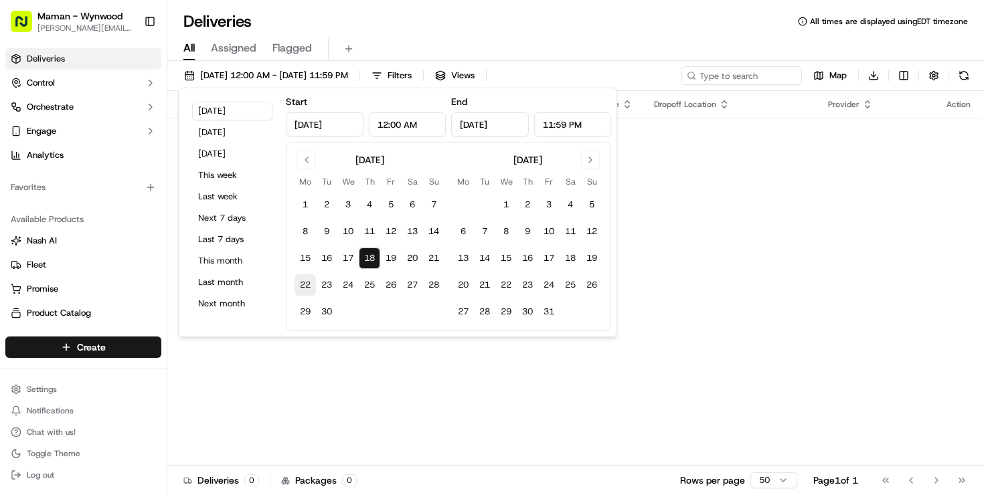
click at [303, 281] on button "22" at bounding box center [305, 285] width 21 height 21
type input "Sep 22, 2025"
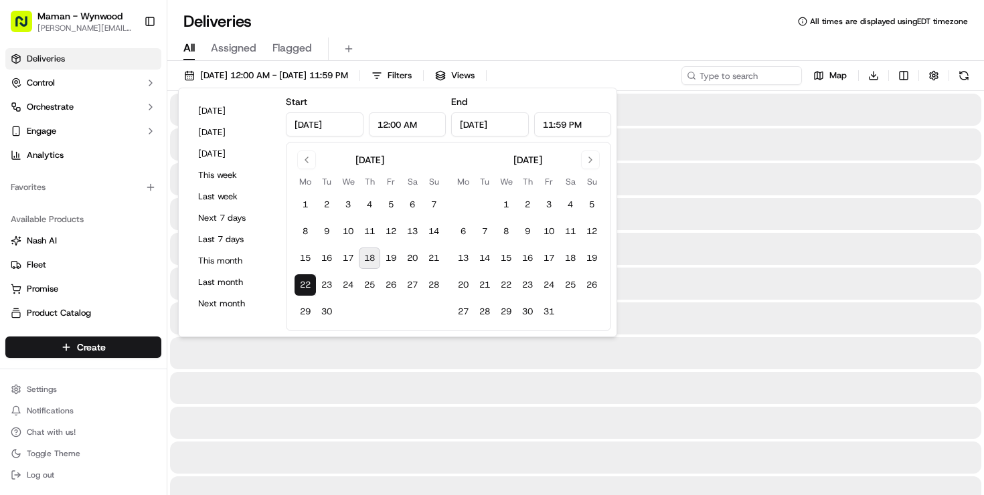
click at [303, 281] on button "22" at bounding box center [305, 285] width 21 height 21
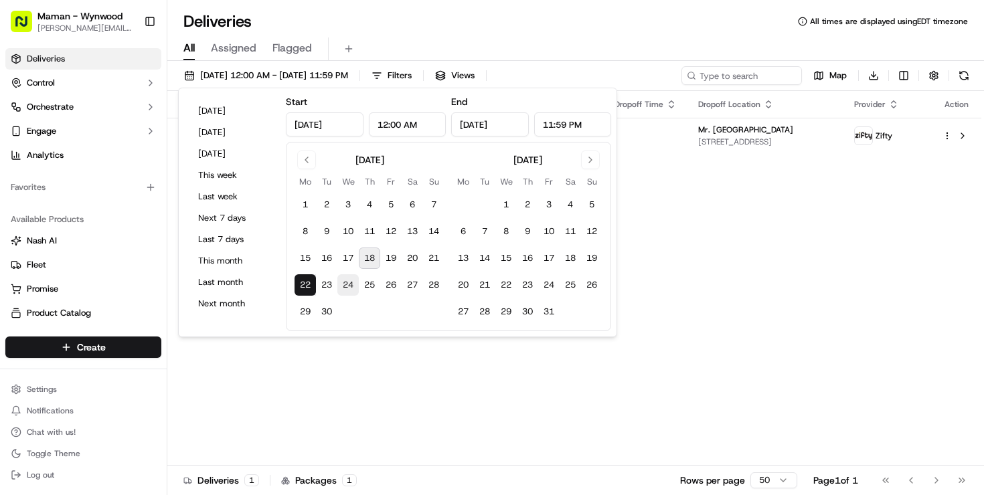
click at [351, 285] on button "24" at bounding box center [347, 285] width 21 height 21
type input "Sep 24, 2025"
click at [351, 285] on button "24" at bounding box center [347, 285] width 21 height 21
click at [394, 285] on button "26" at bounding box center [390, 285] width 21 height 21
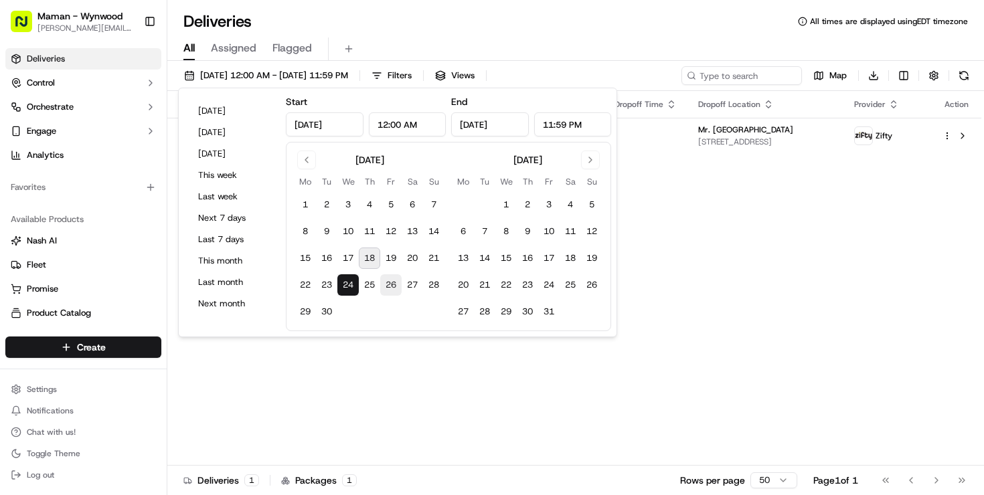
type input "Sep 26, 2025"
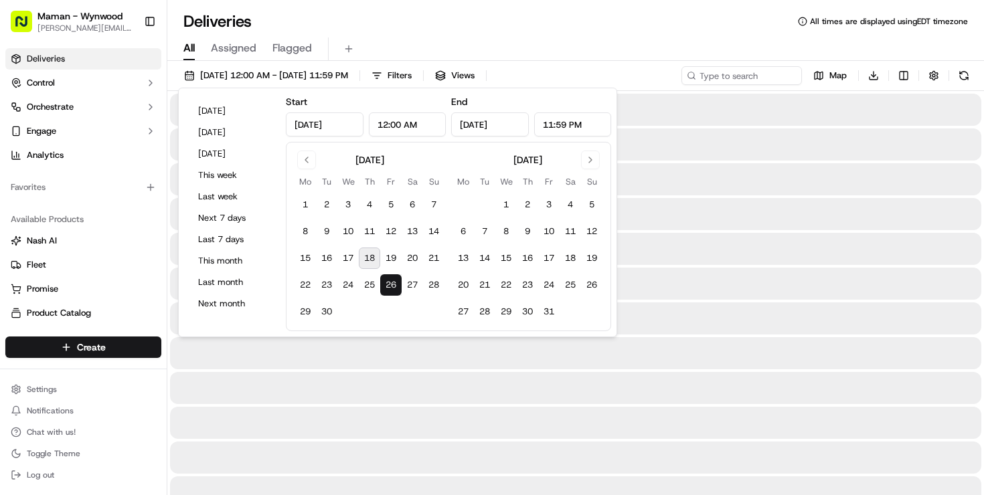
click at [394, 285] on button "26" at bounding box center [390, 285] width 21 height 21
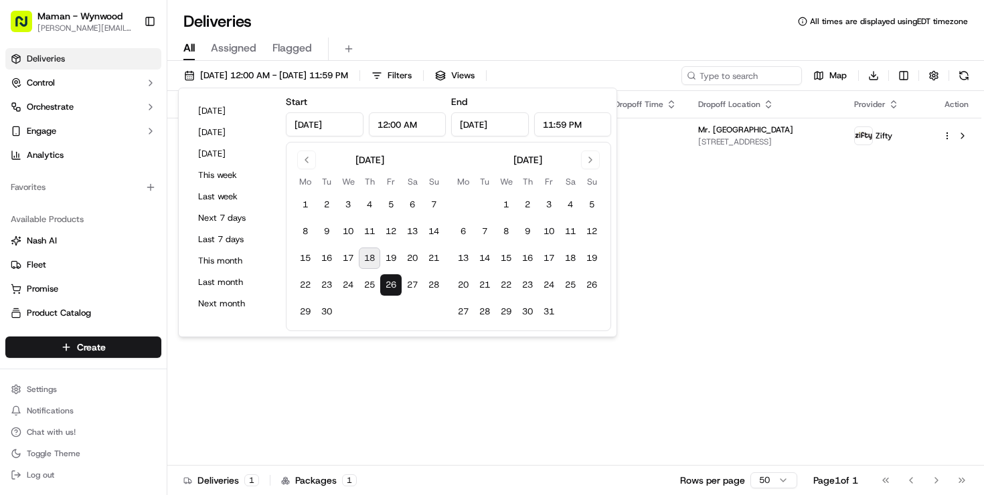
click at [580, 31] on div "Deliveries All times are displayed using EDT timezone" at bounding box center [575, 21] width 817 height 21
